Goal: Task Accomplishment & Management: Use online tool/utility

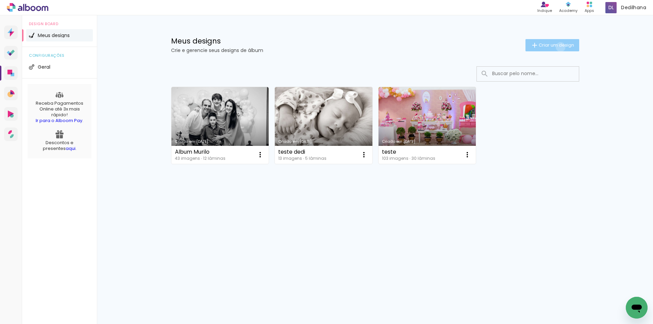
click at [559, 47] on span "Criar um design" at bounding box center [556, 45] width 35 height 4
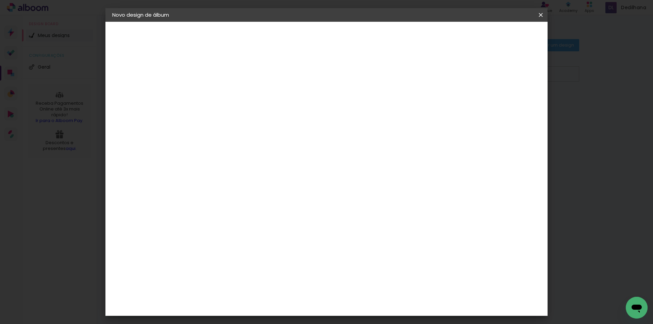
click at [223, 90] on input at bounding box center [223, 91] width 0 height 11
type input "Ensaio Xanda"
type paper-input "Ensaio Xanda"
click at [0, 0] on slot "Avançar" at bounding box center [0, 0] width 0 height 0
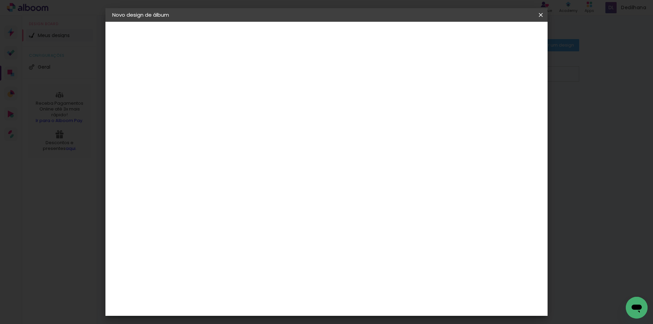
click at [0, 0] on slot "Avançar" at bounding box center [0, 0] width 0 height 0
click at [295, 133] on span "15 × 21 cm" at bounding box center [281, 137] width 25 height 18
click at [334, 40] on paper-button "Avançar" at bounding box center [317, 36] width 33 height 12
click at [498, 37] on span "Iniciar design" at bounding box center [482, 36] width 31 height 5
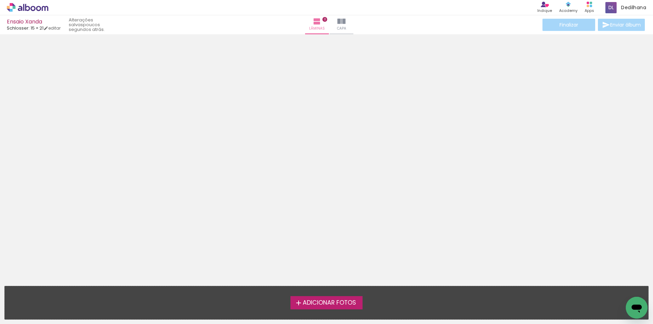
click at [341, 306] on span "Adicionar Fotos" at bounding box center [329, 303] width 53 height 6
click at [0, 0] on input "file" at bounding box center [0, 0] width 0 height 0
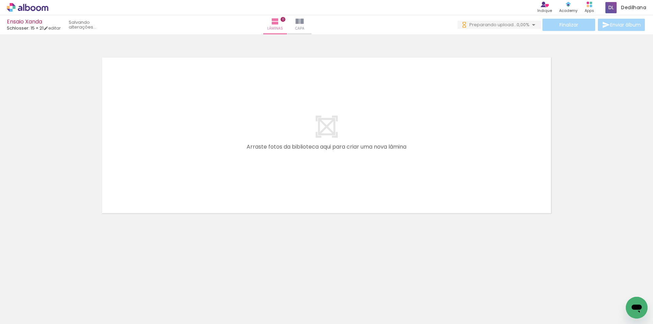
click at [26, 316] on span "Adicionar Fotos" at bounding box center [24, 314] width 20 height 7
click at [0, 0] on input "file" at bounding box center [0, 0] width 0 height 0
click at [303, 30] on span "Capa" at bounding box center [298, 29] width 9 height 6
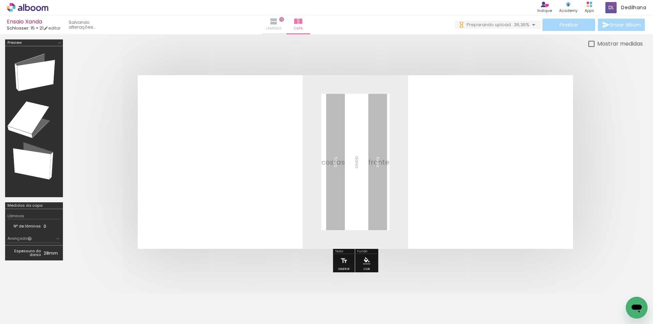
click at [282, 29] on span "Lâminas" at bounding box center [274, 29] width 16 height 6
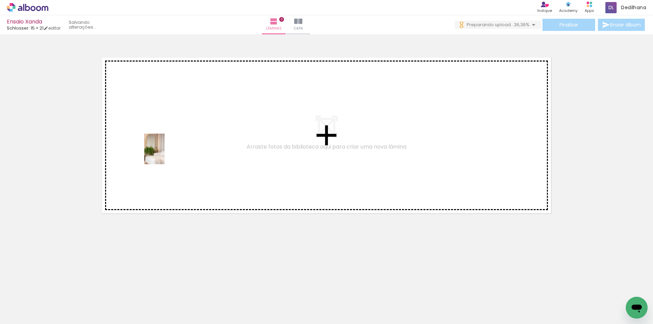
drag, startPoint x: 74, startPoint y: 293, endPoint x: 165, endPoint y: 154, distance: 165.5
click at [165, 154] on quentale-workspace at bounding box center [326, 162] width 653 height 324
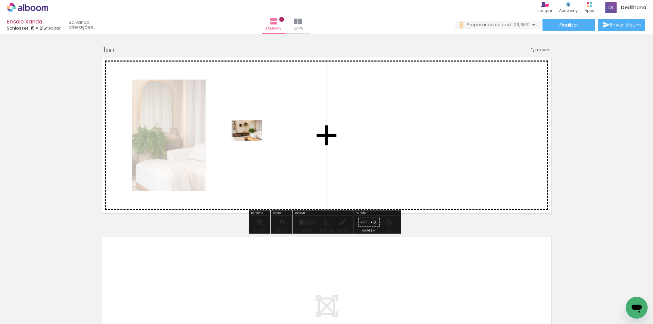
drag, startPoint x: 103, startPoint y: 302, endPoint x: 253, endPoint y: 138, distance: 222.4
click at [253, 138] on quentale-workspace at bounding box center [326, 162] width 653 height 324
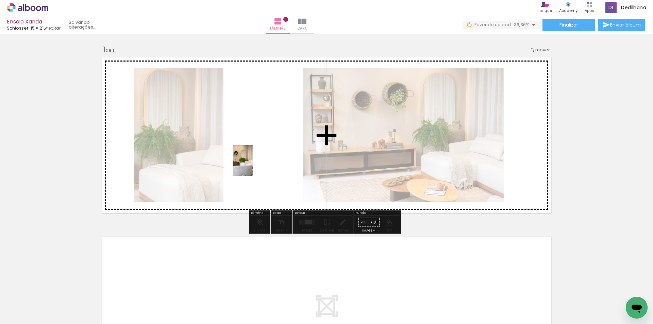
drag, startPoint x: 146, startPoint y: 311, endPoint x: 253, endPoint y: 166, distance: 180.5
click at [253, 166] on quentale-workspace at bounding box center [326, 162] width 653 height 324
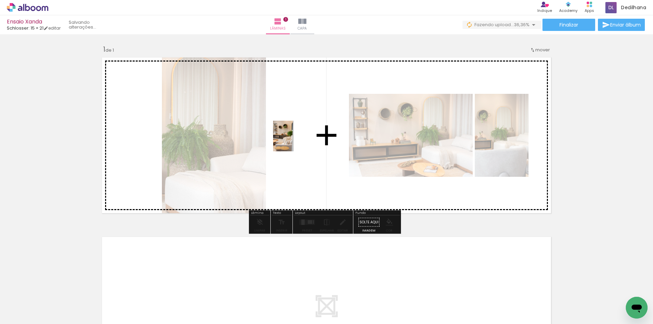
drag, startPoint x: 183, startPoint y: 311, endPoint x: 297, endPoint y: 138, distance: 206.6
click at [297, 138] on quentale-workspace at bounding box center [326, 162] width 653 height 324
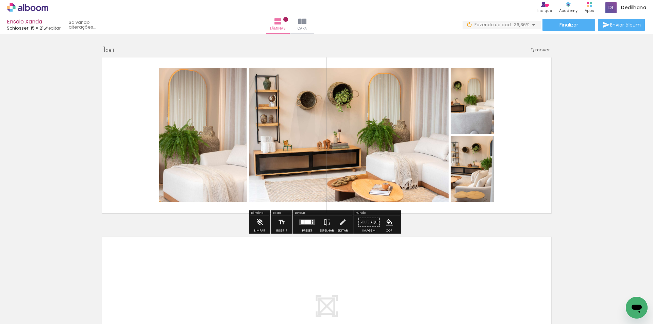
click at [541, 49] on span "mover" at bounding box center [542, 50] width 15 height 6
click at [541, 49] on paper-item "Posição atual: 1" at bounding box center [523, 48] width 52 height 11
click at [304, 222] on div at bounding box center [307, 222] width 7 height 4
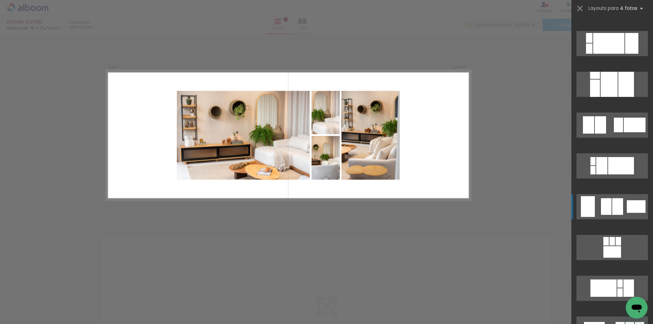
scroll to position [714, 0]
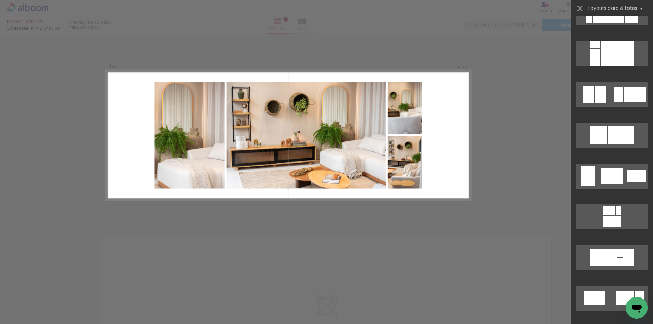
click at [324, 221] on div "Confirmar Cancelar" at bounding box center [326, 221] width 653 height 375
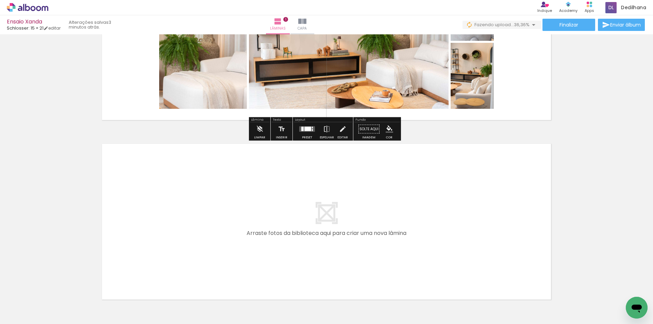
scroll to position [138, 0]
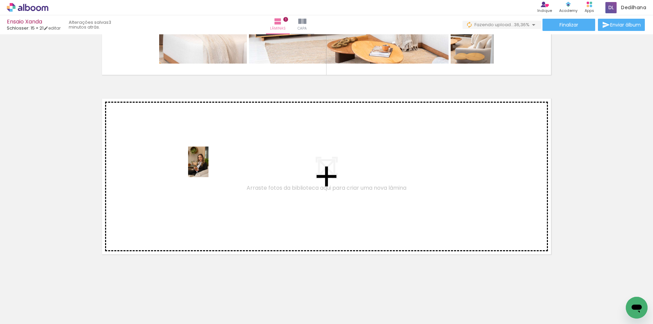
drag, startPoint x: 228, startPoint y: 276, endPoint x: 208, endPoint y: 166, distance: 111.5
click at [208, 166] on quentale-workspace at bounding box center [326, 162] width 653 height 324
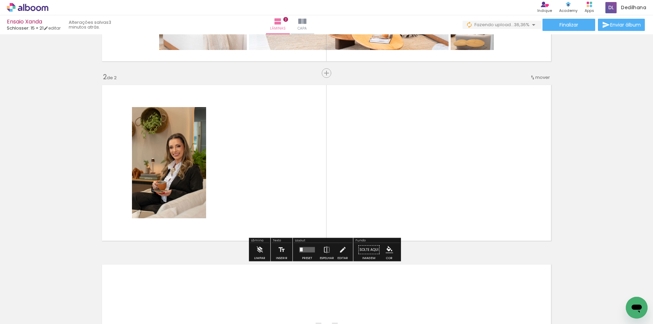
scroll to position [157, 0]
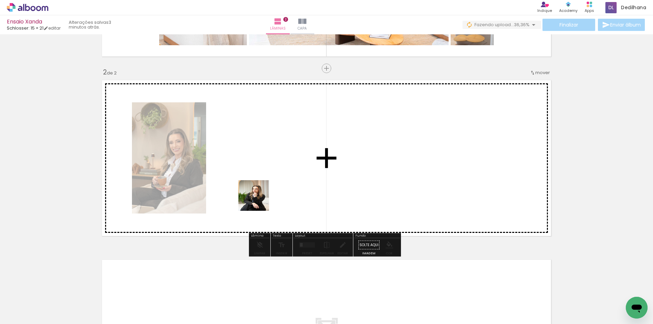
drag, startPoint x: 263, startPoint y: 304, endPoint x: 264, endPoint y: 151, distance: 152.4
click at [264, 151] on quentale-workspace at bounding box center [326, 162] width 653 height 324
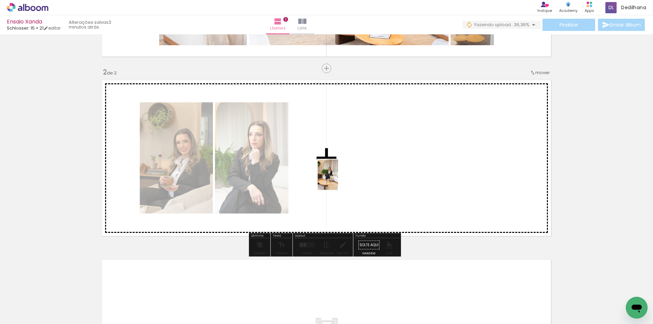
drag, startPoint x: 300, startPoint y: 305, endPoint x: 340, endPoint y: 166, distance: 144.4
click at [340, 166] on quentale-workspace at bounding box center [326, 162] width 653 height 324
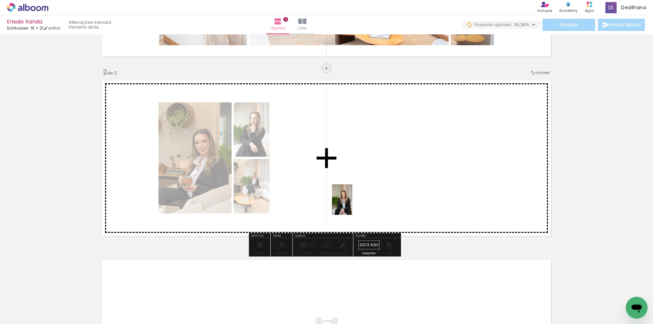
drag, startPoint x: 338, startPoint y: 310, endPoint x: 358, endPoint y: 173, distance: 138.2
click at [358, 173] on quentale-workspace at bounding box center [326, 162] width 653 height 324
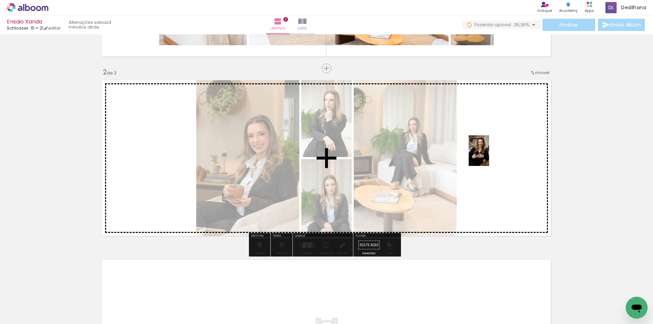
drag, startPoint x: 376, startPoint y: 302, endPoint x: 489, endPoint y: 156, distance: 184.7
click at [489, 156] on quentale-workspace at bounding box center [326, 162] width 653 height 324
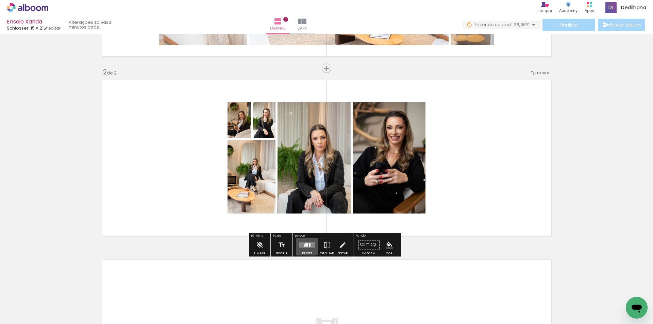
click at [305, 246] on div at bounding box center [306, 245] width 3 height 4
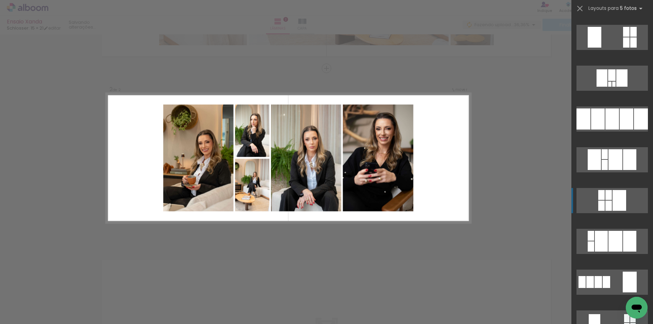
scroll to position [1768, 0]
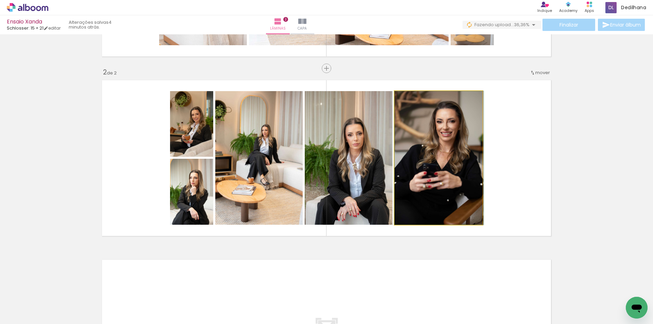
drag, startPoint x: 445, startPoint y: 164, endPoint x: 483, endPoint y: 160, distance: 37.9
click at [483, 160] on quentale-layouter at bounding box center [327, 158] width 456 height 163
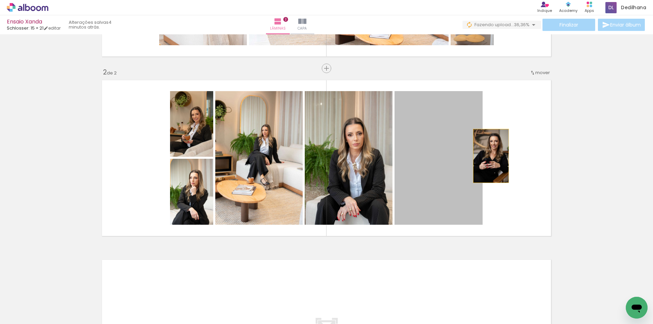
drag, startPoint x: 449, startPoint y: 160, endPoint x: 488, endPoint y: 156, distance: 39.6
click at [488, 156] on quentale-layouter at bounding box center [327, 158] width 456 height 163
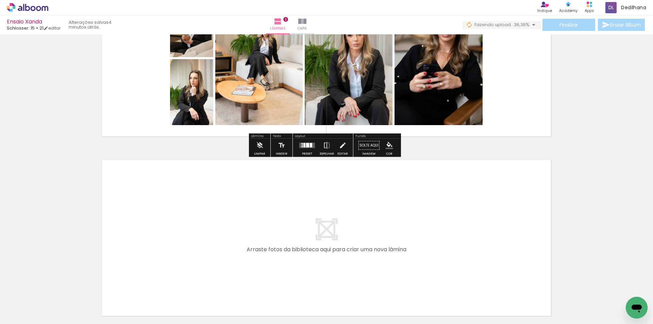
scroll to position [318, 0]
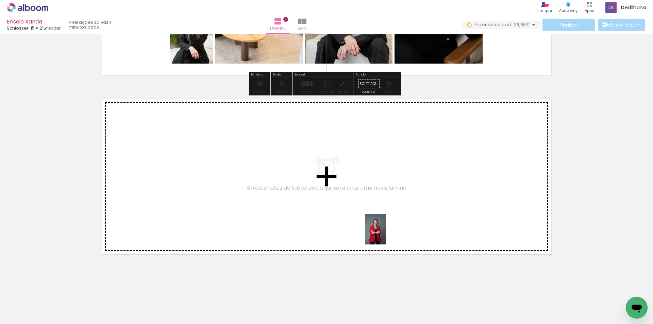
drag, startPoint x: 417, startPoint y: 306, endPoint x: 382, endPoint y: 207, distance: 104.7
click at [382, 207] on quentale-workspace at bounding box center [326, 162] width 653 height 324
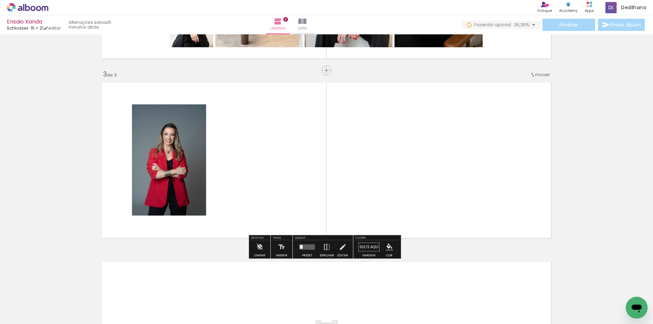
scroll to position [336, 0]
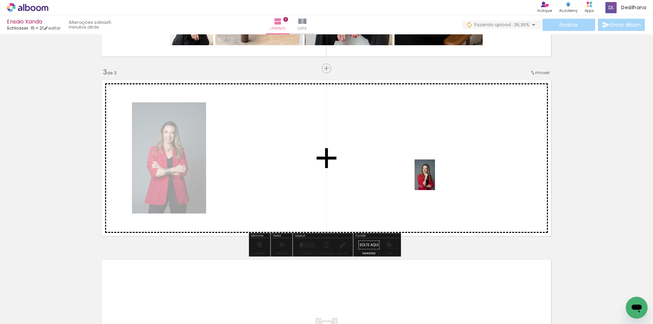
drag, startPoint x: 451, startPoint y: 274, endPoint x: 435, endPoint y: 168, distance: 107.7
click at [435, 169] on quentale-workspace at bounding box center [326, 162] width 653 height 324
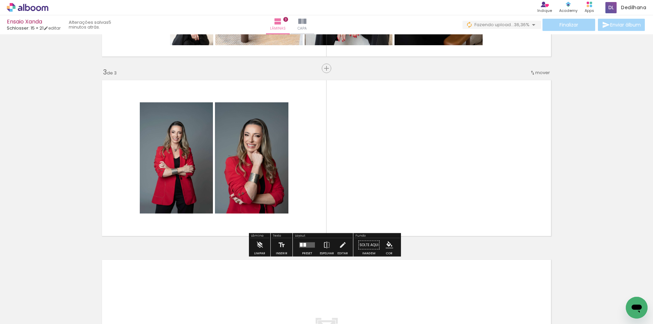
click at [301, 247] on quentale-layouter at bounding box center [307, 244] width 16 height 5
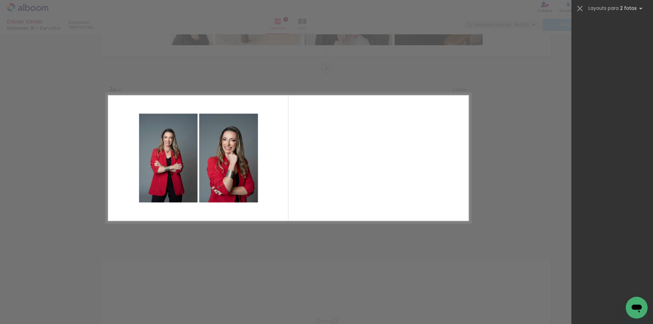
scroll to position [0, 0]
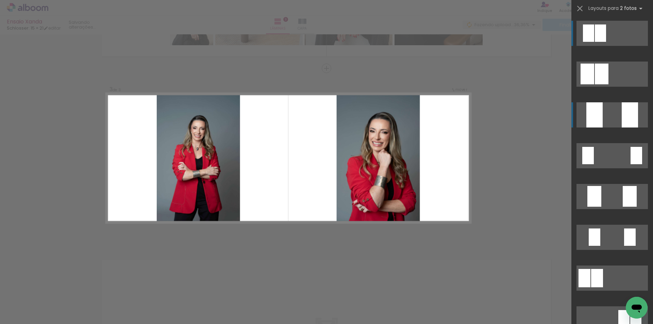
click at [605, 87] on quentale-layouter at bounding box center [611, 74] width 71 height 25
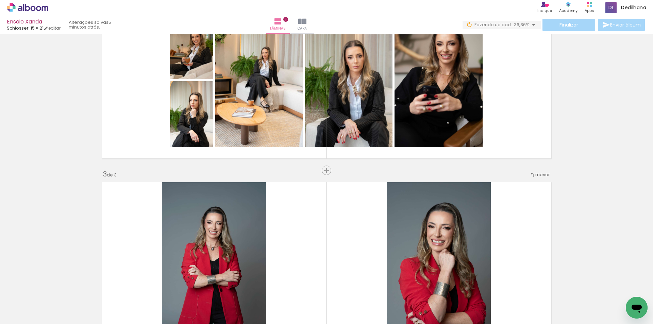
scroll to position [166, 0]
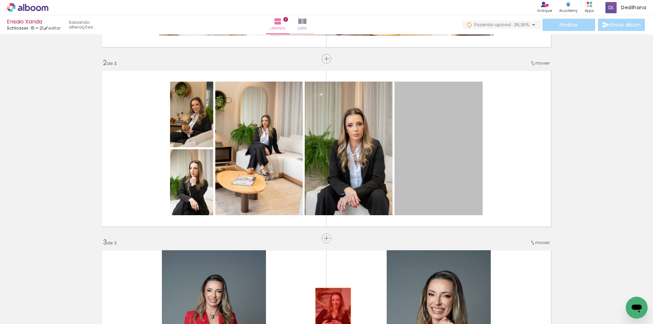
drag, startPoint x: 443, startPoint y: 162, endPoint x: 329, endPoint y: 318, distance: 193.5
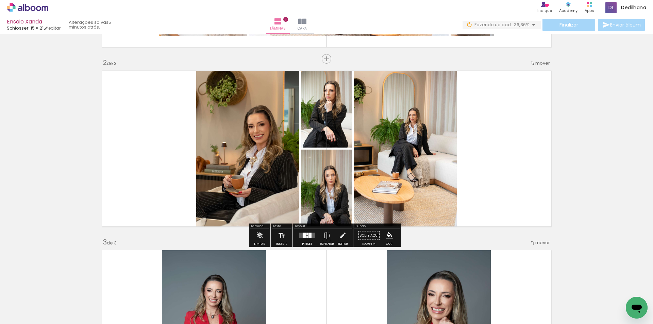
click at [308, 242] on div at bounding box center [307, 236] width 18 height 14
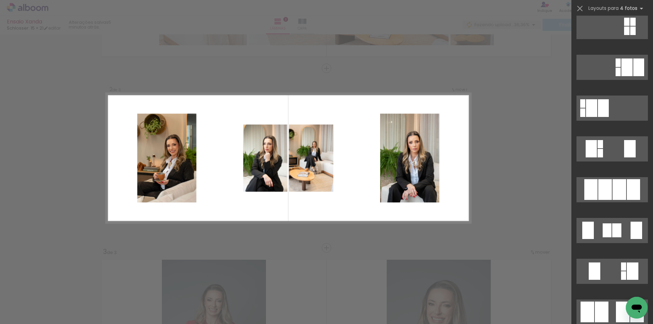
scroll to position [238, 0]
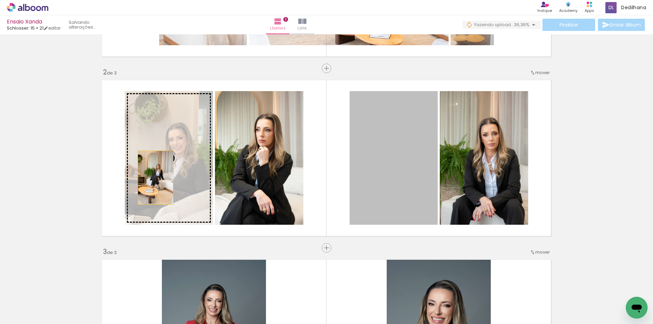
drag, startPoint x: 403, startPoint y: 170, endPoint x: 153, endPoint y: 178, distance: 249.7
click at [0, 0] on slot at bounding box center [0, 0] width 0 height 0
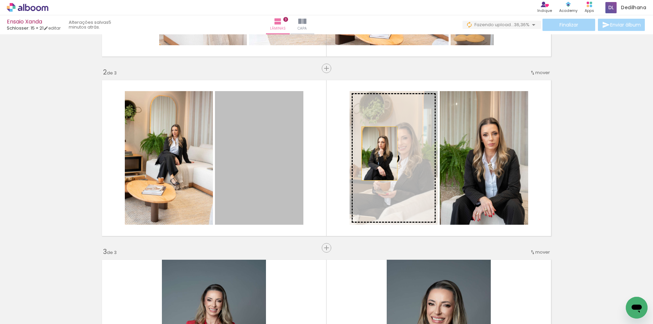
drag, startPoint x: 244, startPoint y: 169, endPoint x: 388, endPoint y: 153, distance: 145.1
click at [0, 0] on slot at bounding box center [0, 0] width 0 height 0
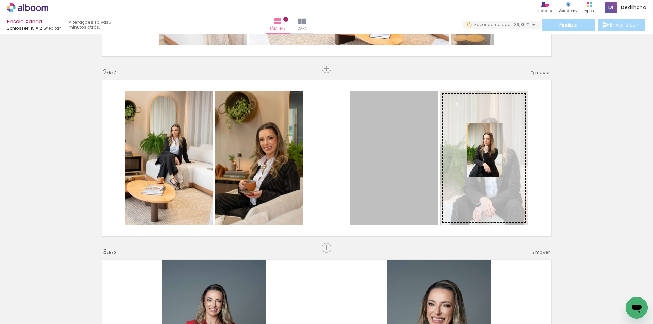
drag, startPoint x: 394, startPoint y: 152, endPoint x: 482, endPoint y: 150, distance: 87.8
click at [0, 0] on slot at bounding box center [0, 0] width 0 height 0
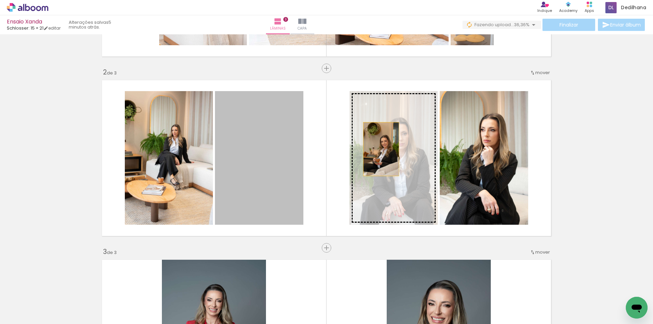
drag, startPoint x: 267, startPoint y: 158, endPoint x: 379, endPoint y: 149, distance: 111.9
click at [0, 0] on slot at bounding box center [0, 0] width 0 height 0
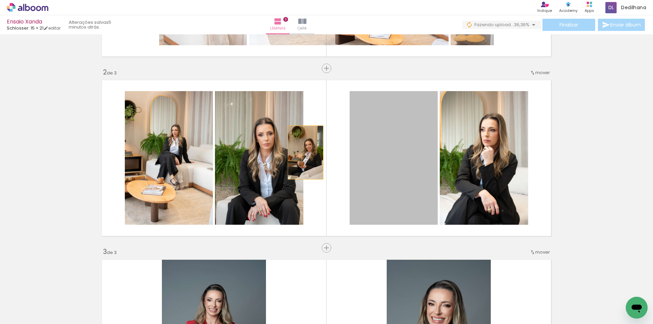
drag, startPoint x: 385, startPoint y: 147, endPoint x: 302, endPoint y: 153, distance: 83.9
click at [302, 153] on quentale-layouter at bounding box center [327, 158] width 456 height 163
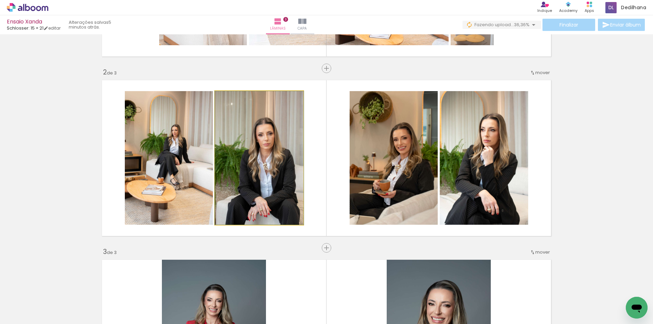
drag, startPoint x: 287, startPoint y: 153, endPoint x: 258, endPoint y: 153, distance: 28.2
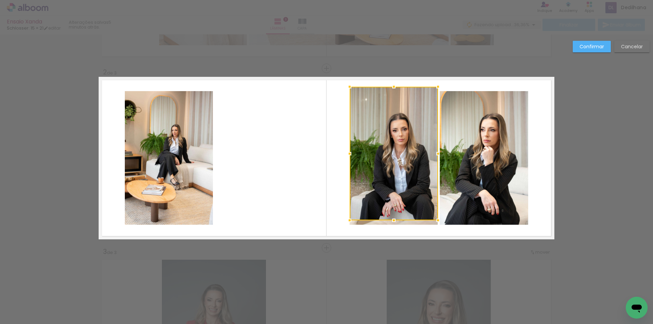
drag, startPoint x: 262, startPoint y: 156, endPoint x: 397, endPoint y: 151, distance: 134.4
click at [397, 151] on div at bounding box center [394, 154] width 88 height 134
click at [555, 62] on div "Confirmar Cancelar" at bounding box center [326, 245] width 653 height 735
click at [0, 0] on slot "Cancelar" at bounding box center [0, 0] width 0 height 0
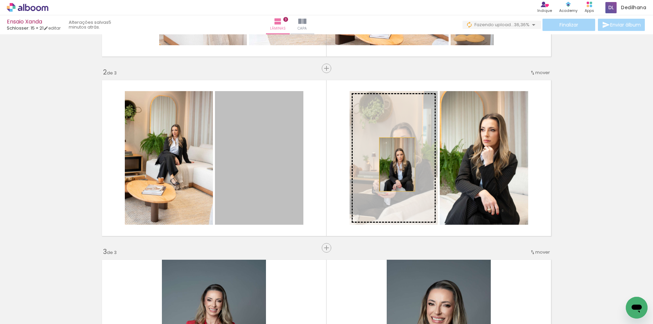
drag, startPoint x: 263, startPoint y: 169, endPoint x: 397, endPoint y: 164, distance: 134.4
click at [0, 0] on slot at bounding box center [0, 0] width 0 height 0
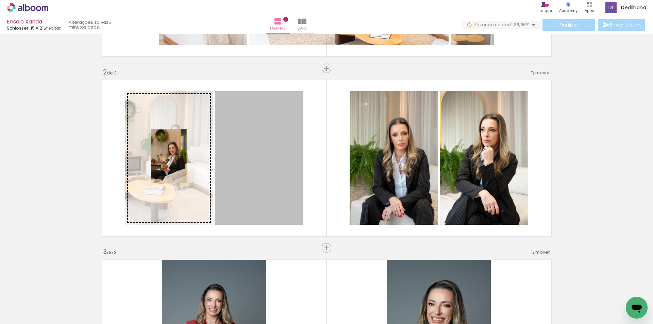
drag, startPoint x: 266, startPoint y: 154, endPoint x: 166, endPoint y: 156, distance: 99.7
click at [0, 0] on slot at bounding box center [0, 0] width 0 height 0
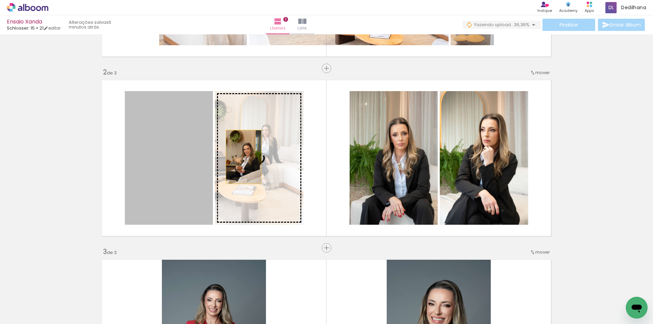
drag, startPoint x: 180, startPoint y: 156, endPoint x: 241, endPoint y: 157, distance: 60.9
click at [0, 0] on slot at bounding box center [0, 0] width 0 height 0
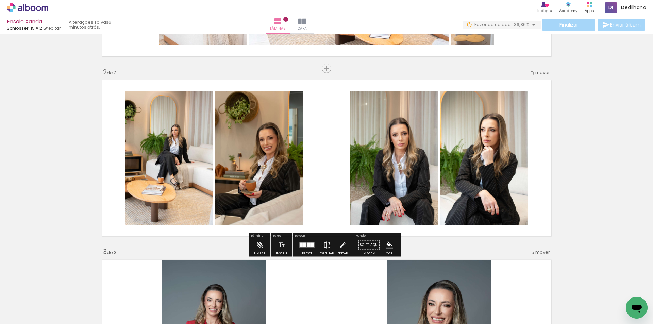
click at [256, 153] on quentale-photo at bounding box center [259, 158] width 88 height 134
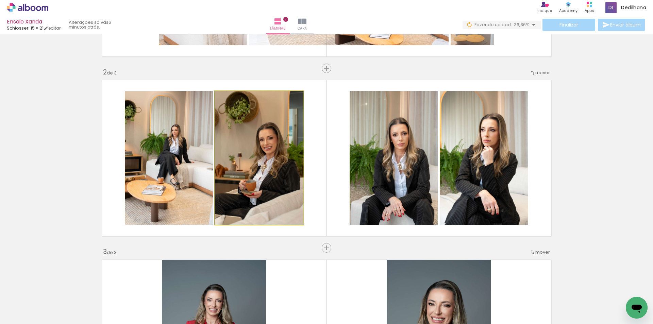
click at [256, 153] on quentale-photo at bounding box center [259, 158] width 88 height 134
click at [280, 214] on quentale-photo at bounding box center [259, 158] width 88 height 134
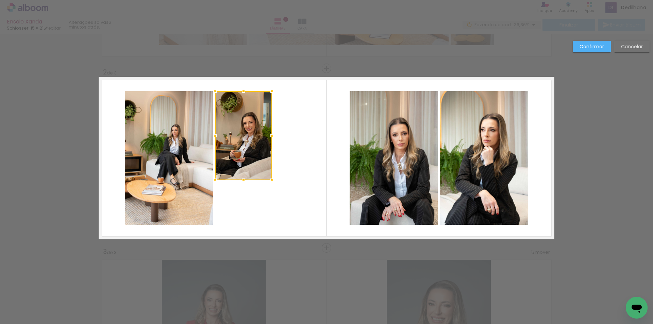
drag, startPoint x: 298, startPoint y: 223, endPoint x: 266, endPoint y: 178, distance: 54.9
click at [266, 178] on div at bounding box center [272, 180] width 14 height 14
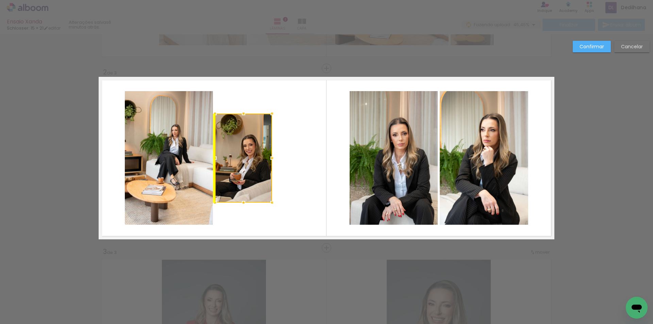
drag, startPoint x: 250, startPoint y: 154, endPoint x: 253, endPoint y: 175, distance: 21.0
click at [253, 175] on div at bounding box center [243, 158] width 57 height 89
click at [287, 172] on quentale-layouter at bounding box center [327, 158] width 456 height 163
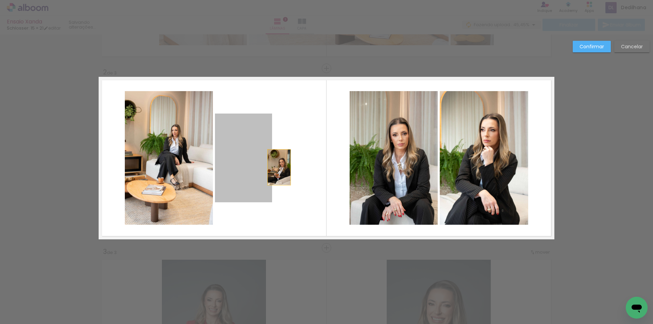
drag, startPoint x: 249, startPoint y: 171, endPoint x: 276, endPoint y: 167, distance: 27.8
click at [276, 167] on quentale-layouter at bounding box center [327, 158] width 456 height 163
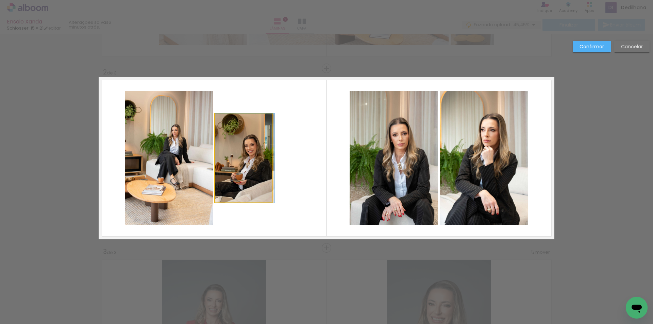
drag, startPoint x: 245, startPoint y: 162, endPoint x: 249, endPoint y: 162, distance: 4.1
click at [246, 163] on div at bounding box center [243, 158] width 57 height 89
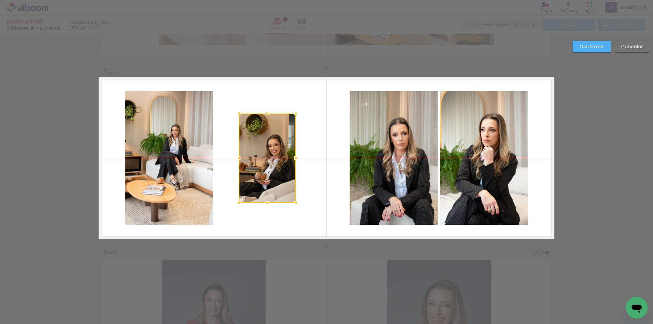
drag, startPoint x: 246, startPoint y: 163, endPoint x: 270, endPoint y: 161, distance: 23.8
click at [270, 161] on div at bounding box center [267, 158] width 57 height 89
click at [290, 164] on div at bounding box center [296, 158] width 14 height 14
click at [307, 166] on quentale-layouter at bounding box center [327, 158] width 456 height 163
click at [272, 165] on div at bounding box center [267, 158] width 57 height 89
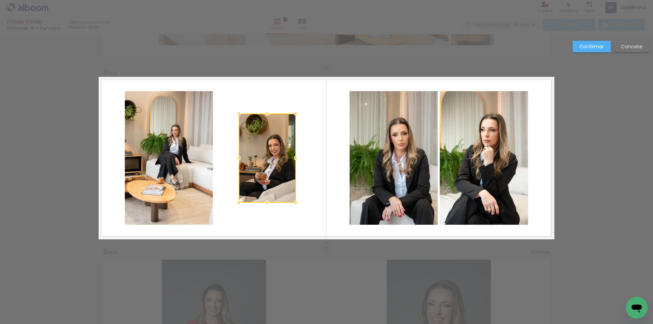
click at [272, 165] on div at bounding box center [267, 158] width 57 height 89
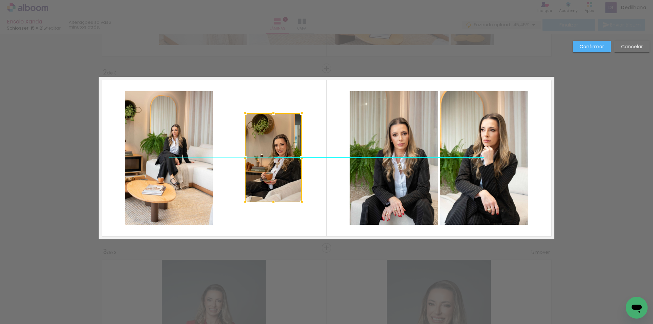
drag, startPoint x: 270, startPoint y: 165, endPoint x: 276, endPoint y: 165, distance: 5.8
click at [276, 165] on div at bounding box center [273, 157] width 57 height 89
click at [320, 173] on quentale-layouter at bounding box center [327, 158] width 456 height 163
click at [396, 196] on quentale-photo at bounding box center [394, 158] width 88 height 134
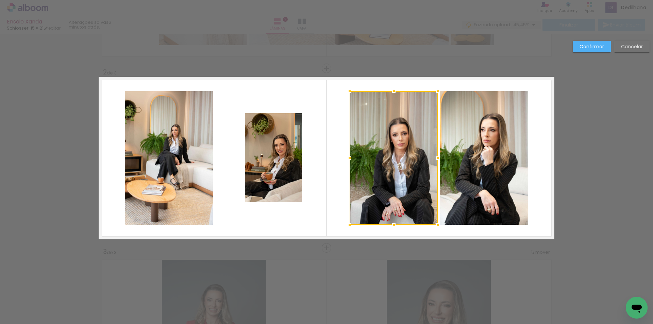
click at [396, 196] on div at bounding box center [394, 158] width 88 height 134
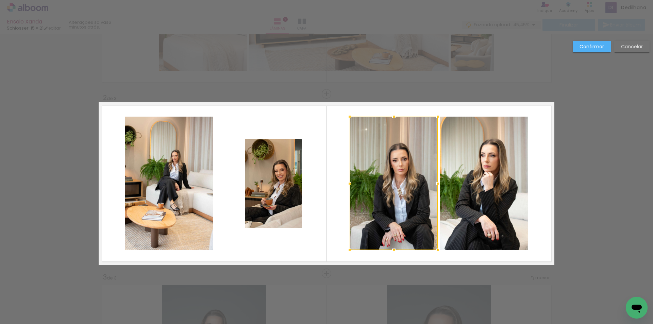
scroll to position [123, 0]
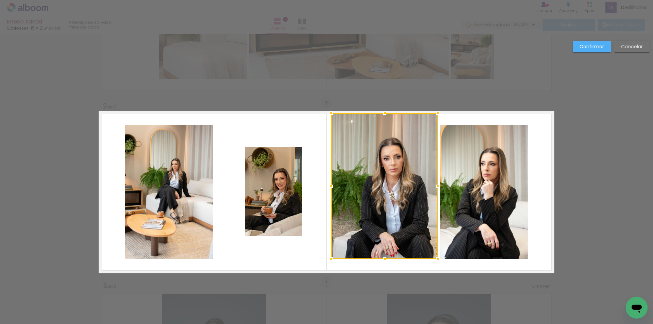
drag, startPoint x: 347, startPoint y: 124, endPoint x: 329, endPoint y: 112, distance: 22.4
click at [329, 112] on div at bounding box center [331, 113] width 14 height 14
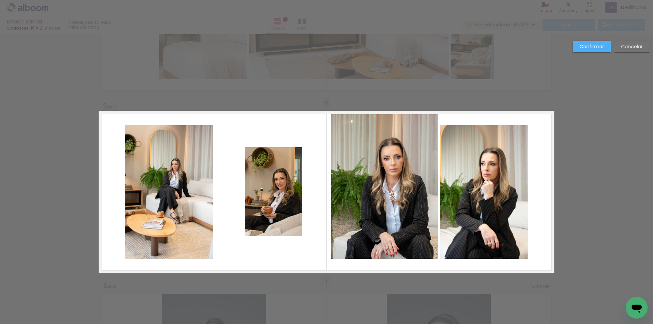
click at [392, 222] on quentale-photo at bounding box center [384, 186] width 107 height 146
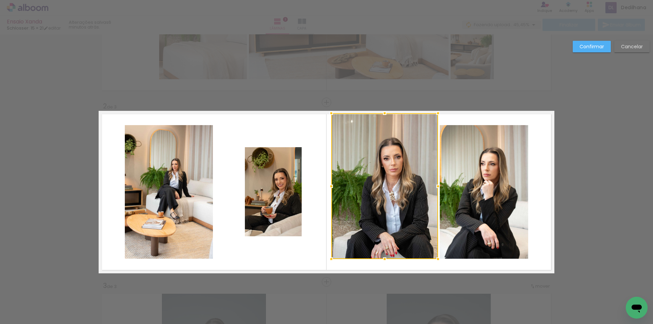
click at [392, 222] on div at bounding box center [384, 186] width 107 height 146
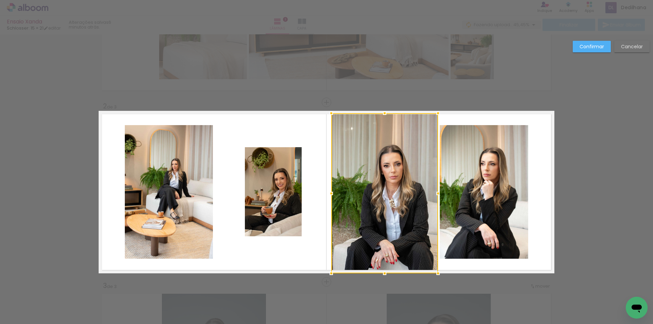
drag, startPoint x: 381, startPoint y: 259, endPoint x: 381, endPoint y: 278, distance: 19.4
click at [381, 278] on div at bounding box center [385, 274] width 14 height 14
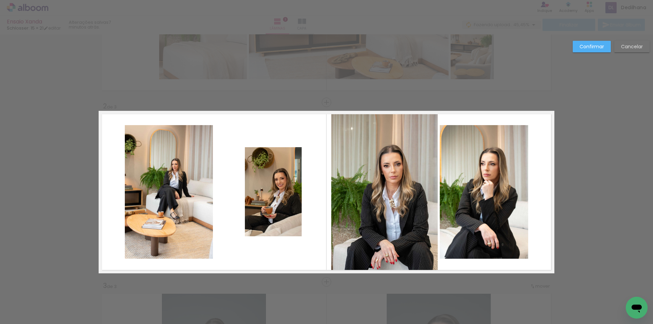
click at [594, 206] on div "Confirmar Cancelar" at bounding box center [326, 279] width 653 height 735
click at [268, 189] on quentale-photo at bounding box center [273, 191] width 57 height 89
click at [331, 189] on div at bounding box center [384, 193] width 107 height 160
click at [268, 189] on div at bounding box center [273, 191] width 57 height 89
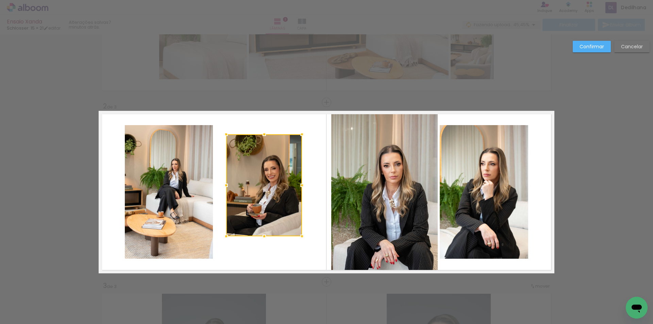
drag, startPoint x: 242, startPoint y: 146, endPoint x: 223, endPoint y: 128, distance: 25.7
click at [223, 128] on div at bounding box center [226, 135] width 14 height 14
click at [278, 211] on quentale-photo at bounding box center [264, 185] width 76 height 102
click at [278, 211] on div at bounding box center [264, 185] width 76 height 102
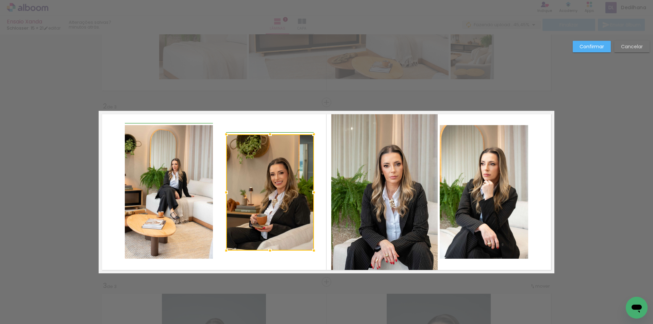
drag, startPoint x: 300, startPoint y: 236, endPoint x: 309, endPoint y: 250, distance: 16.8
click at [309, 250] on div at bounding box center [314, 251] width 14 height 14
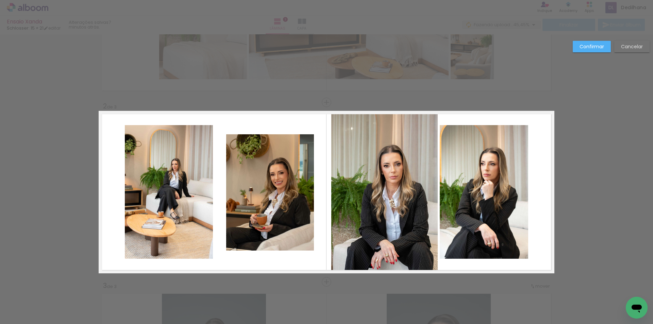
click at [385, 103] on div "Confirmar Cancelar" at bounding box center [326, 279] width 653 height 735
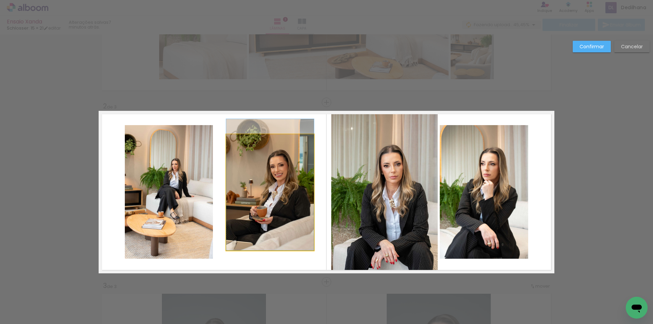
drag, startPoint x: 278, startPoint y: 185, endPoint x: 270, endPoint y: 173, distance: 14.4
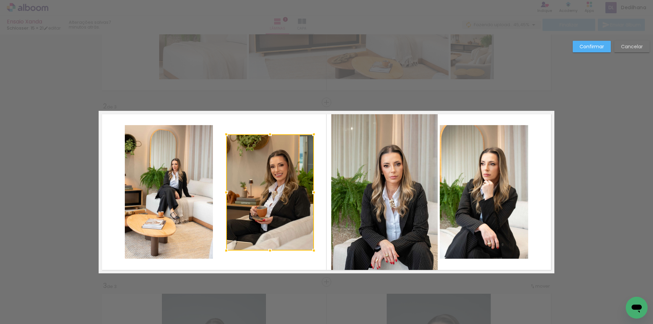
click at [598, 182] on div "Confirmar Cancelar" at bounding box center [326, 279] width 653 height 735
click at [539, 197] on quentale-layouter at bounding box center [327, 192] width 456 height 163
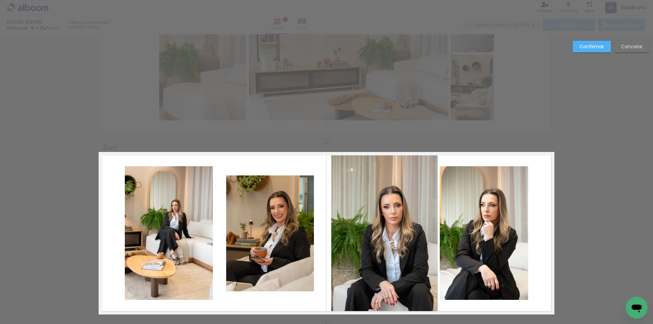
scroll to position [157, 0]
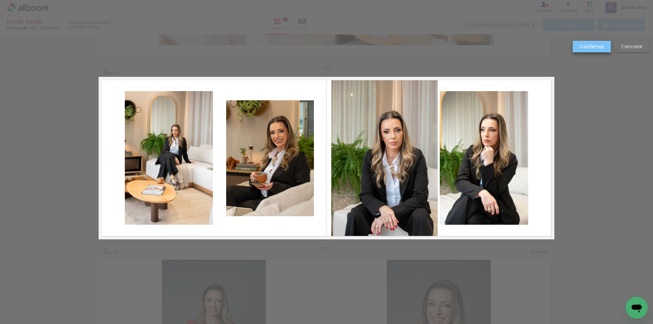
click at [0, 0] on slot "Confirmar" at bounding box center [0, 0] width 0 height 0
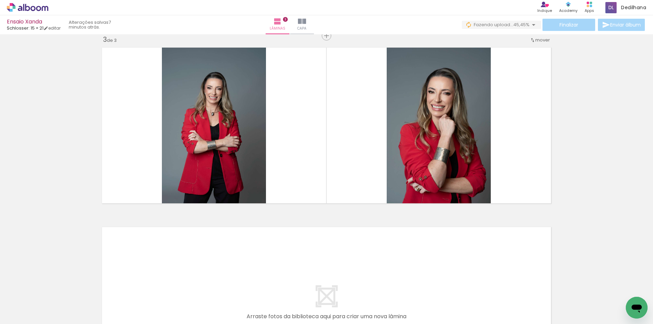
scroll to position [361, 0]
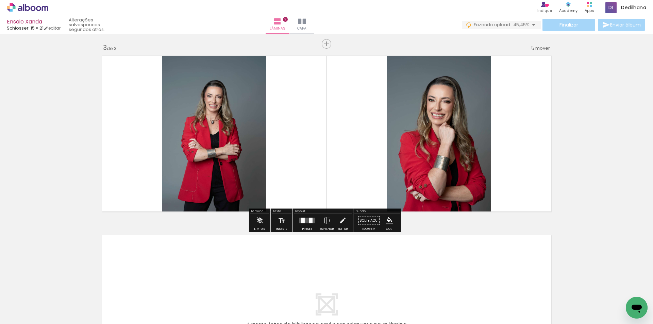
click at [303, 220] on quentale-layouter at bounding box center [307, 220] width 16 height 5
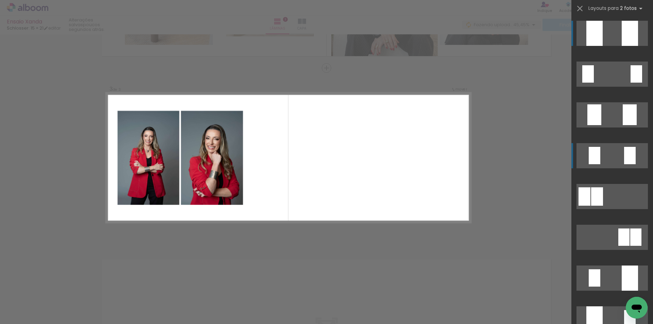
scroll to position [336, 0]
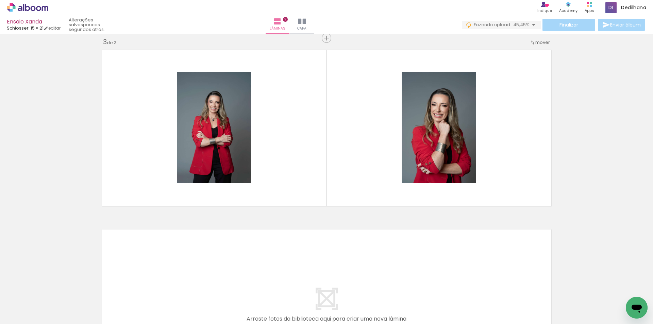
scroll to position [374, 0]
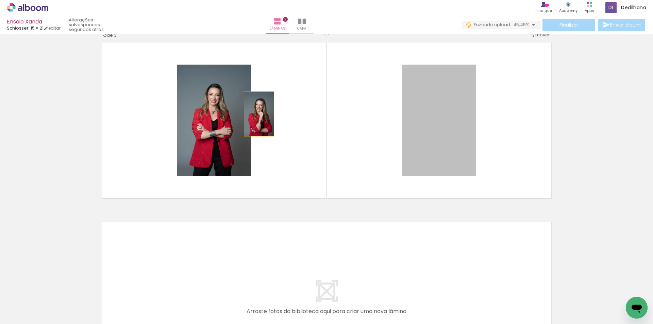
drag, startPoint x: 443, startPoint y: 116, endPoint x: 256, endPoint y: 114, distance: 186.4
click at [256, 114] on quentale-layouter at bounding box center [327, 120] width 456 height 163
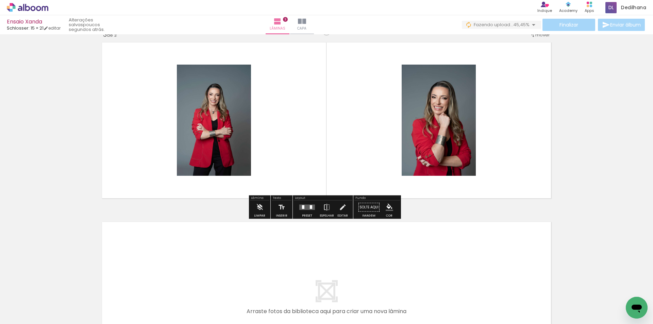
click at [300, 208] on quentale-layouter at bounding box center [307, 207] width 16 height 5
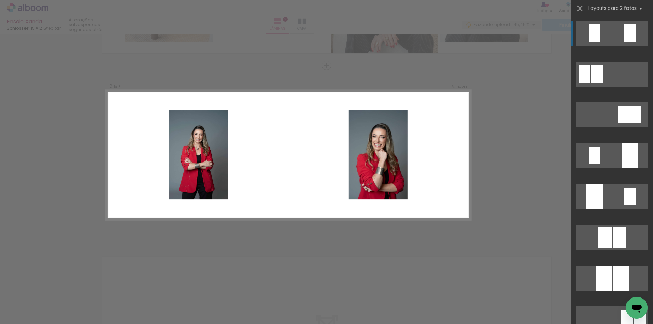
scroll to position [336, 0]
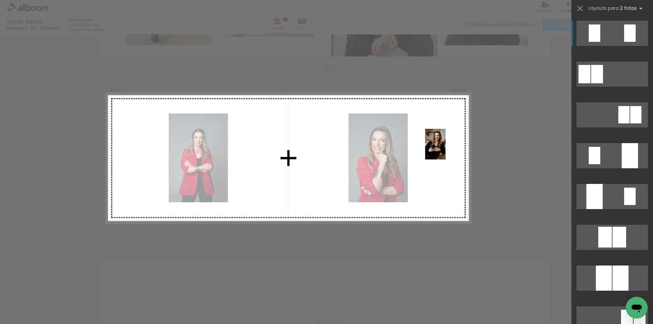
drag, startPoint x: 376, startPoint y: 304, endPoint x: 446, endPoint y: 149, distance: 169.7
click at [446, 149] on quentale-workspace at bounding box center [326, 162] width 653 height 324
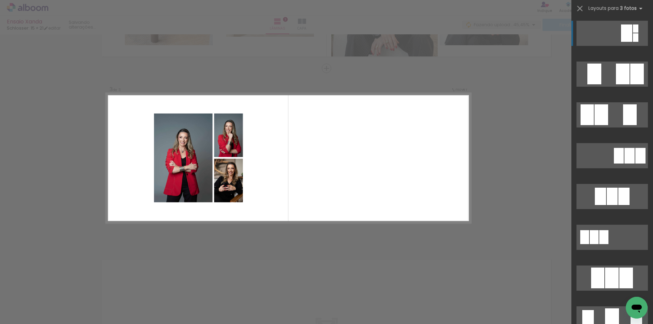
scroll to position [0, 0]
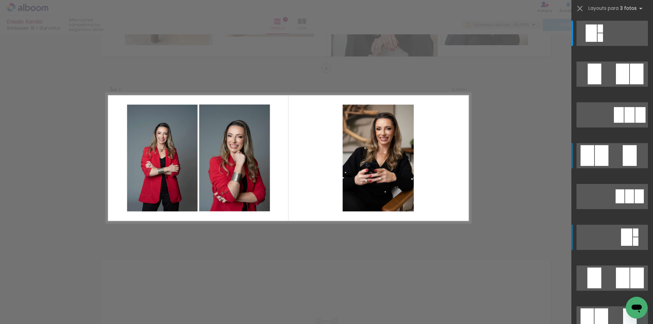
click at [588, 84] on div at bounding box center [595, 74] width 14 height 21
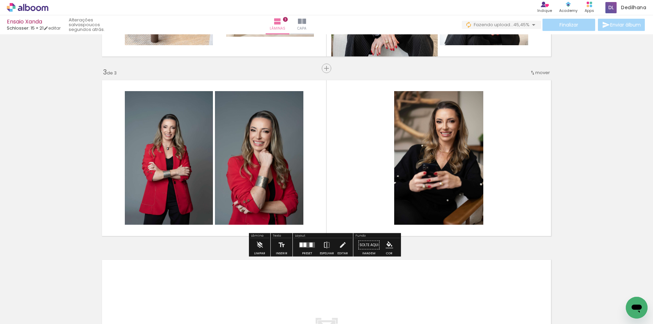
click at [252, 160] on quentale-photo at bounding box center [259, 158] width 88 height 134
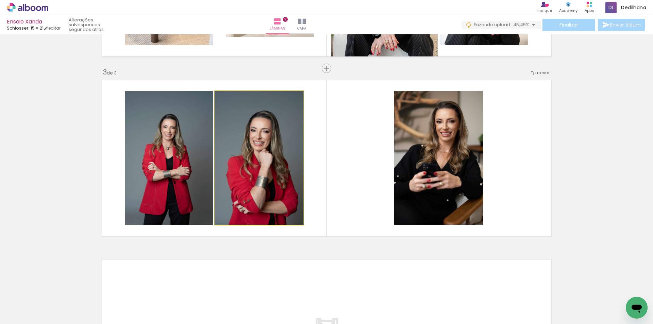
click at [252, 160] on quentale-photo at bounding box center [259, 158] width 88 height 134
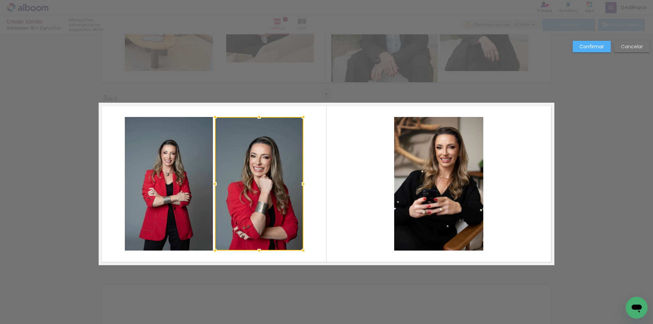
scroll to position [302, 0]
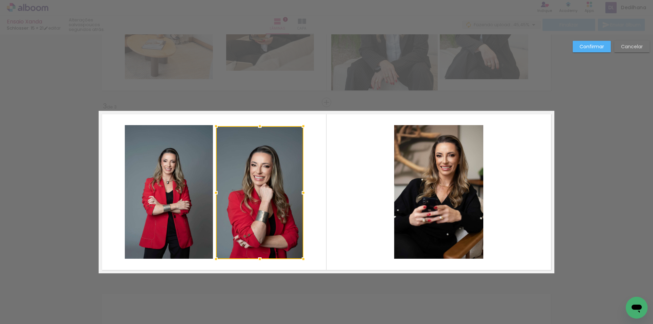
drag, startPoint x: 212, startPoint y: 124, endPoint x: 216, endPoint y: 125, distance: 4.1
click at [216, 125] on div at bounding box center [216, 126] width 14 height 14
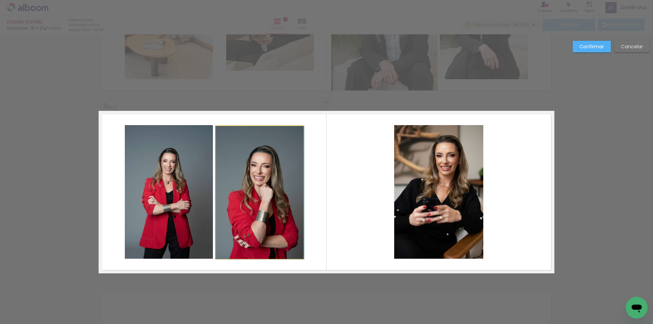
click at [240, 144] on quentale-photo at bounding box center [259, 192] width 87 height 133
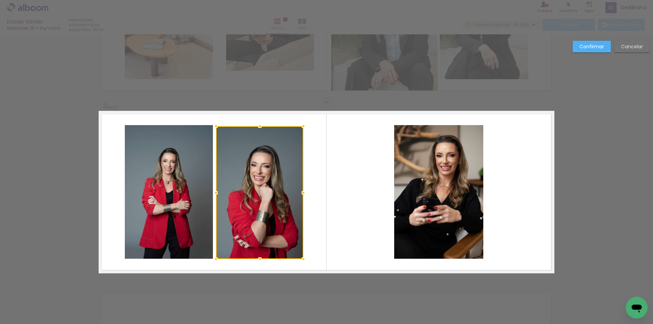
click at [240, 144] on div at bounding box center [259, 192] width 87 height 133
click at [0, 0] on slot "Cancelar" at bounding box center [0, 0] width 0 height 0
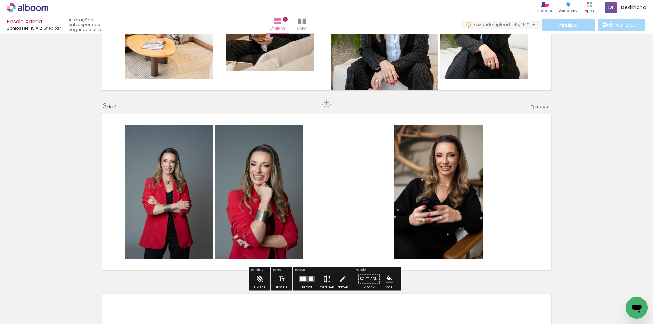
click at [287, 185] on quentale-photo at bounding box center [259, 192] width 88 height 134
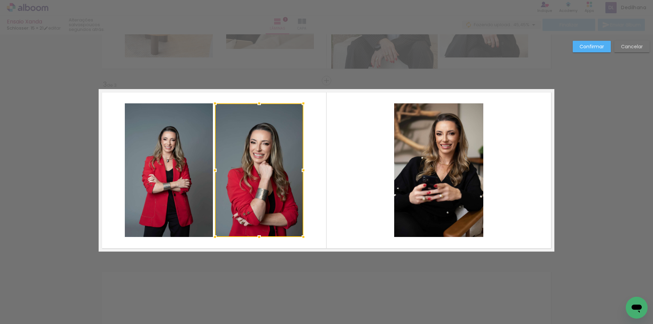
scroll to position [336, 0]
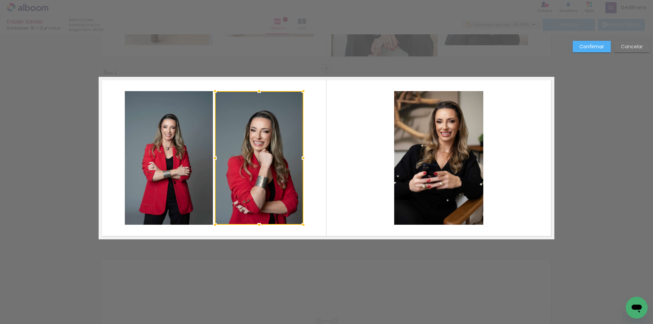
click at [0, 0] on slot "Cancelar" at bounding box center [0, 0] width 0 height 0
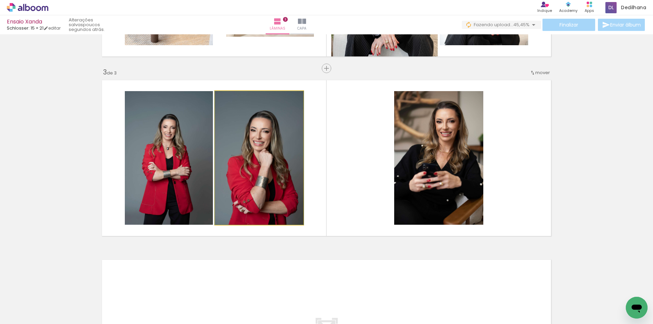
click at [267, 134] on quentale-photo at bounding box center [259, 158] width 88 height 134
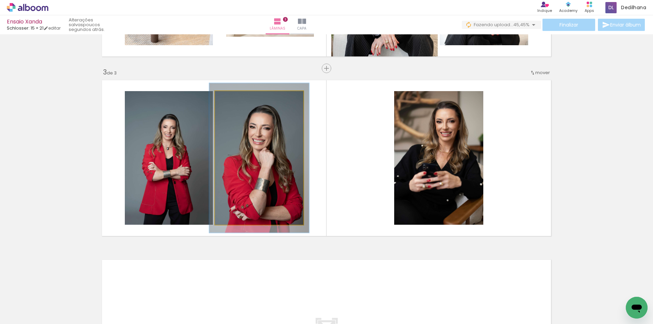
type paper-slider "112"
click at [233, 99] on div at bounding box center [234, 98] width 6 height 6
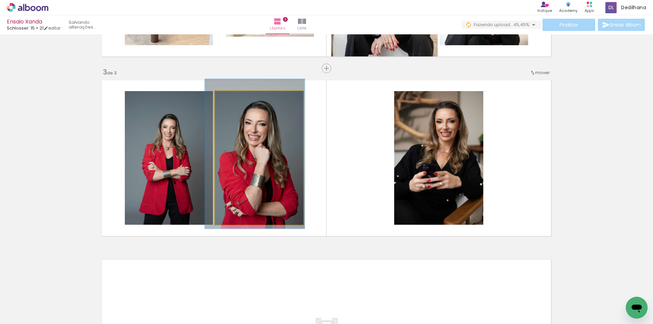
drag, startPoint x: 263, startPoint y: 142, endPoint x: 258, endPoint y: 138, distance: 6.0
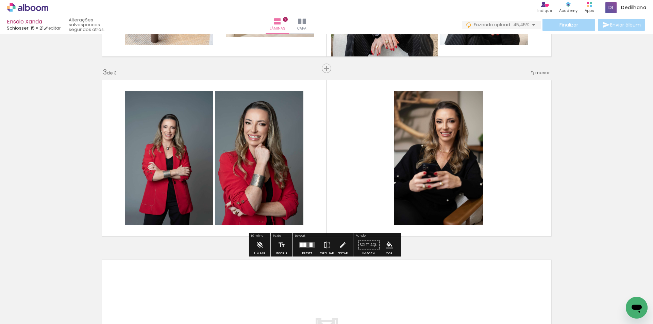
click at [363, 140] on quentale-layouter at bounding box center [327, 158] width 456 height 163
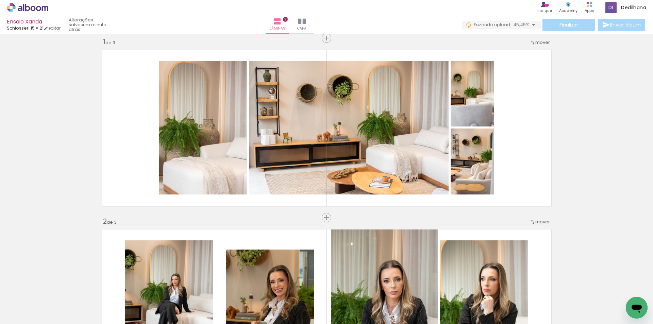
scroll to position [0, 0]
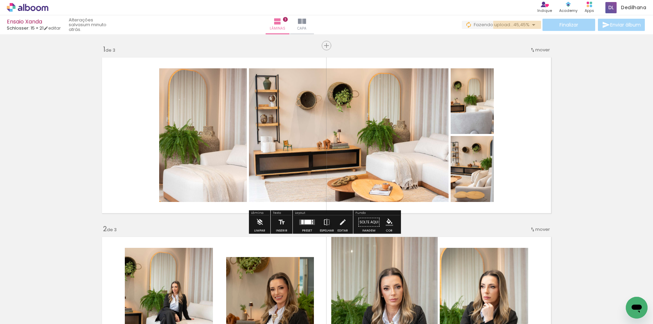
click at [530, 24] on iron-icon at bounding box center [534, 25] width 8 height 8
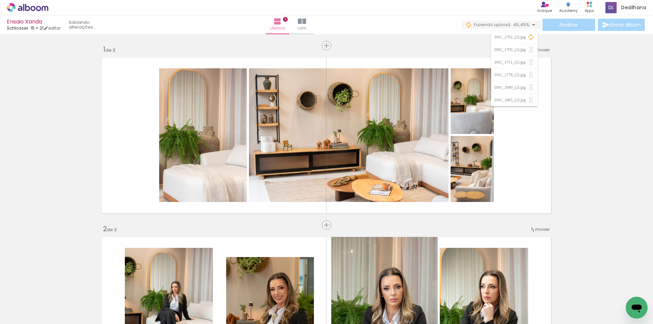
click at [570, 23] on div "Finalizar Enviar álbum" at bounding box center [554, 25] width 184 height 12
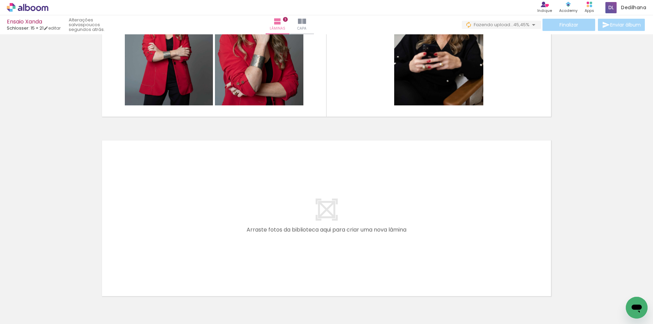
scroll to position [476, 0]
